Goal: Task Accomplishment & Management: Manage account settings

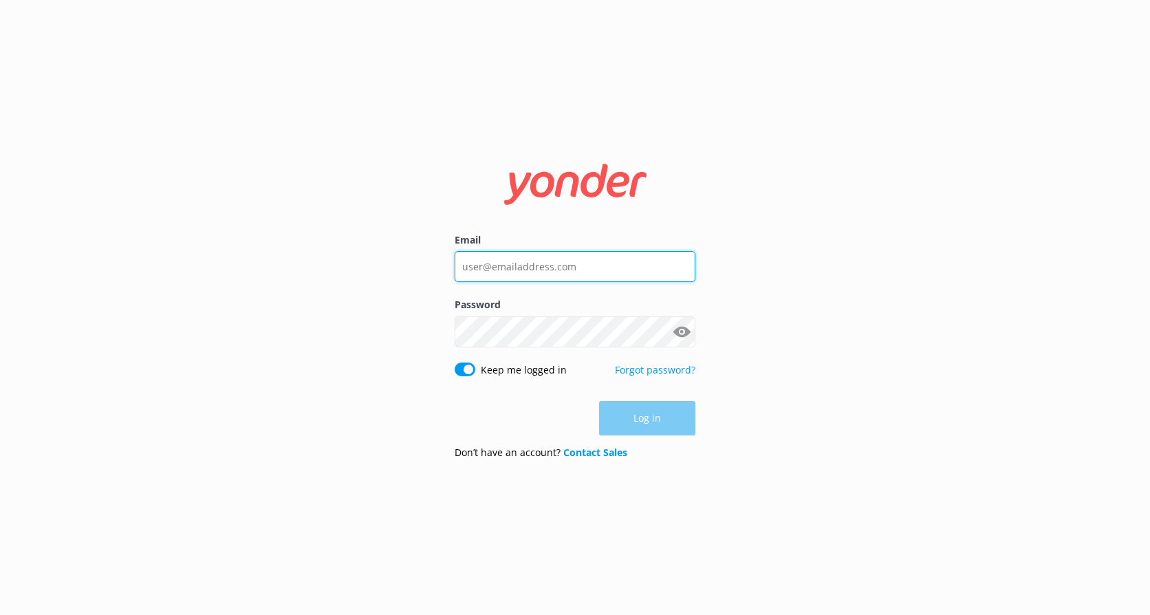
type input "[EMAIL_ADDRESS][DOMAIN_NAME]"
click at [654, 419] on div "Log in" at bounding box center [575, 418] width 241 height 34
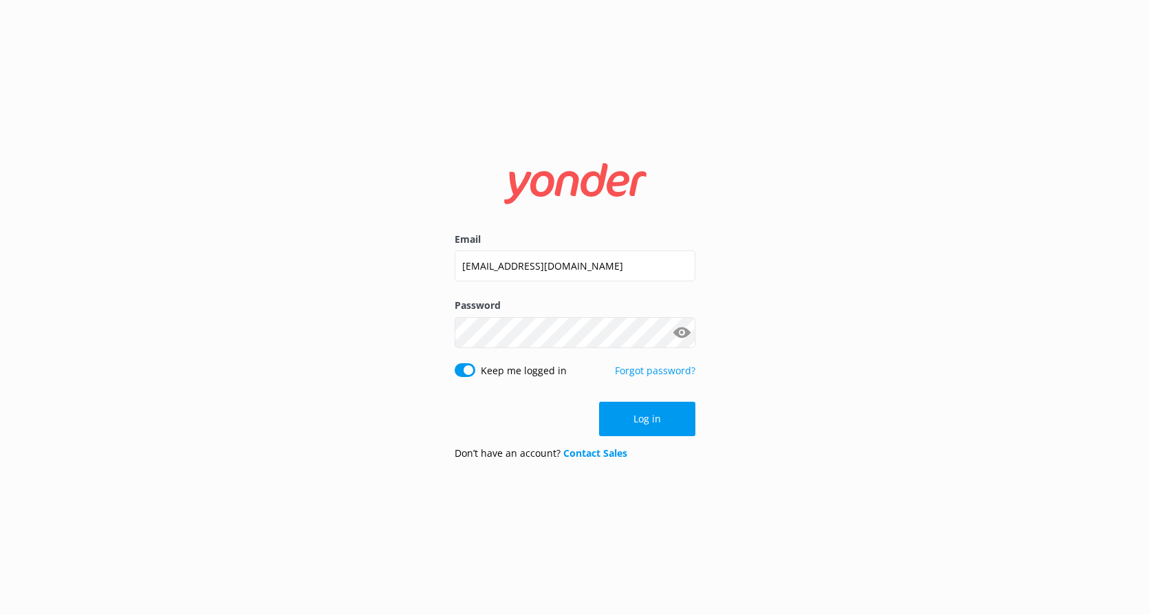
click at [654, 419] on button "Log in" at bounding box center [647, 419] width 96 height 34
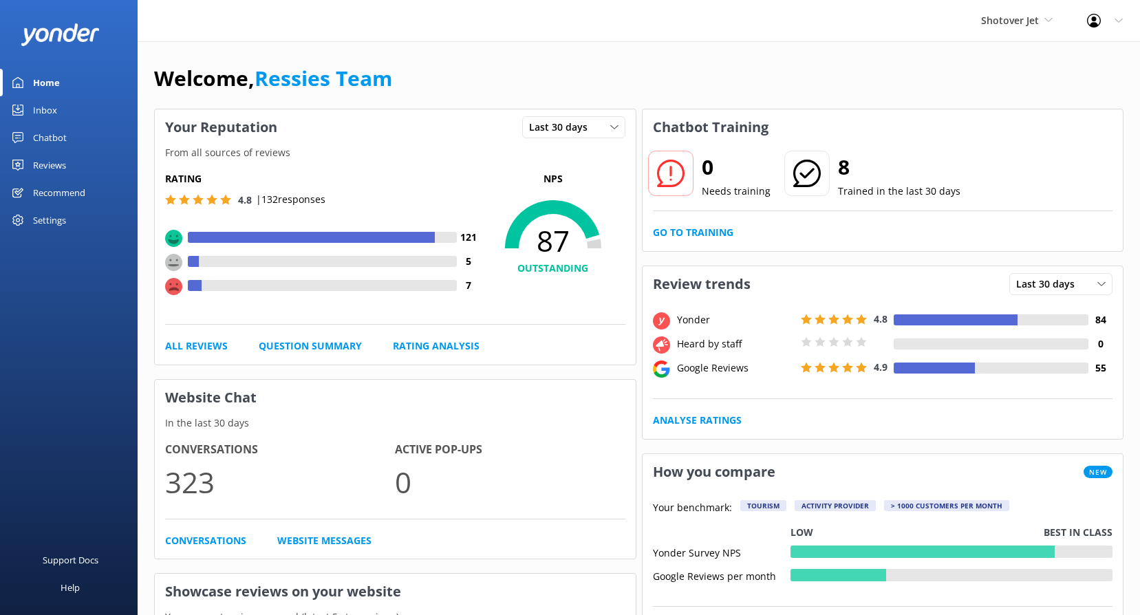
click at [1054, 25] on div "Shotover Jet Shotover Jet Dart River Adventures" at bounding box center [1016, 20] width 106 height 41
click at [1032, 86] on link "Dart River Adventures" at bounding box center [1032, 90] width 138 height 33
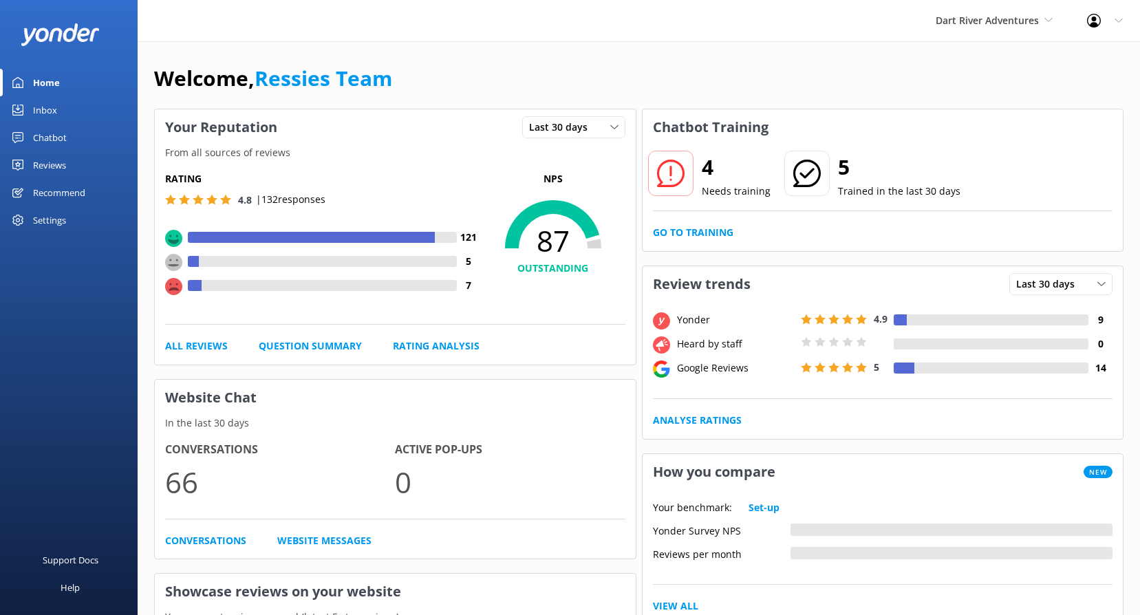
click at [46, 115] on div "Inbox" at bounding box center [45, 110] width 24 height 28
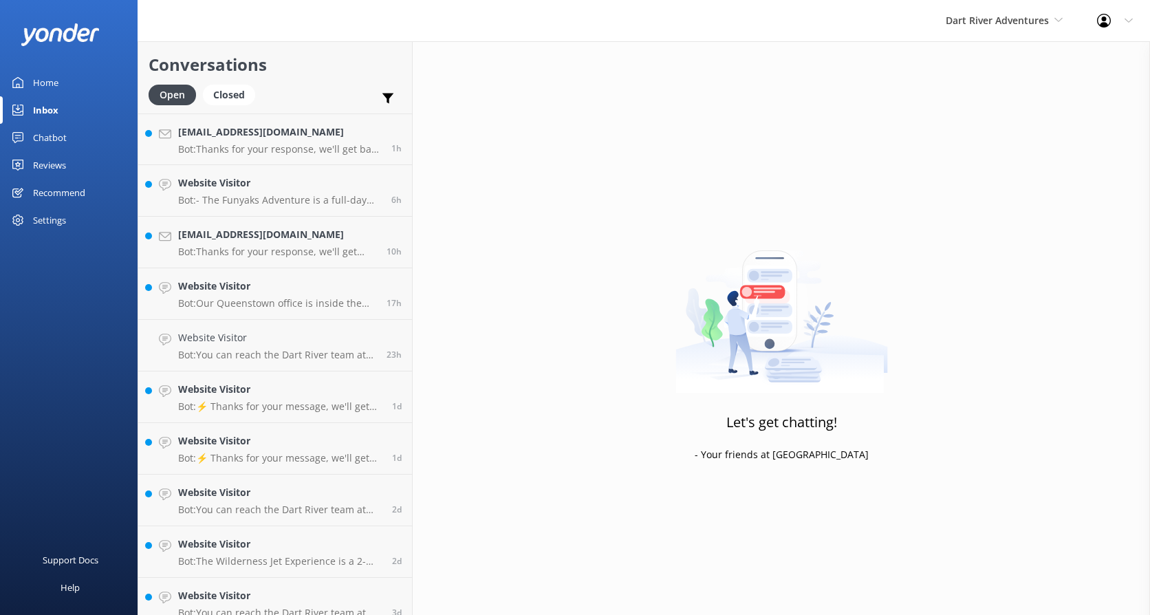
click at [52, 164] on div "Reviews" at bounding box center [49, 165] width 33 height 28
